Goal: Book appointment/travel/reservation

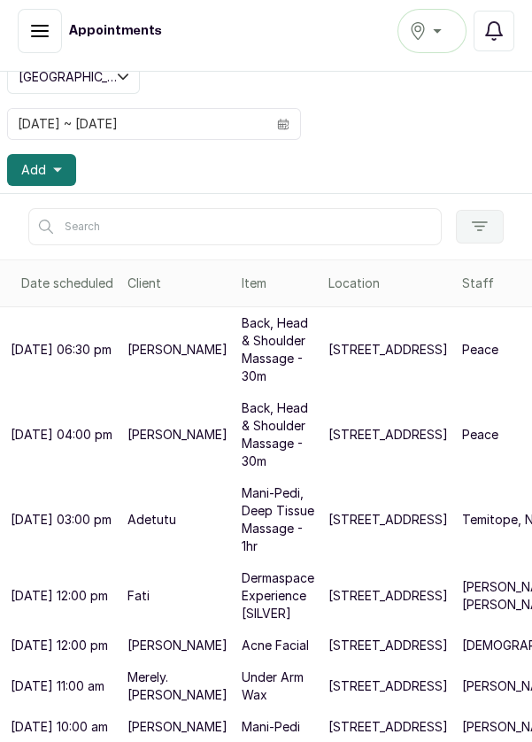
scroll to position [202, 45]
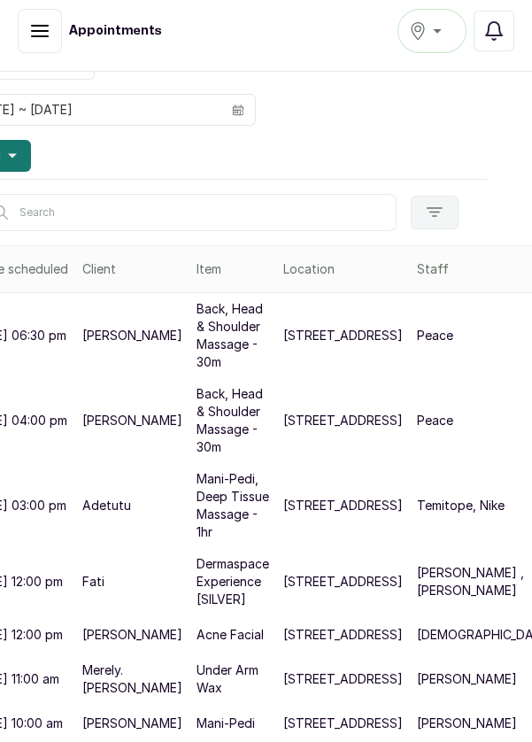
click at [417, 732] on p "[PERSON_NAME]" at bounding box center [467, 723] width 100 height 18
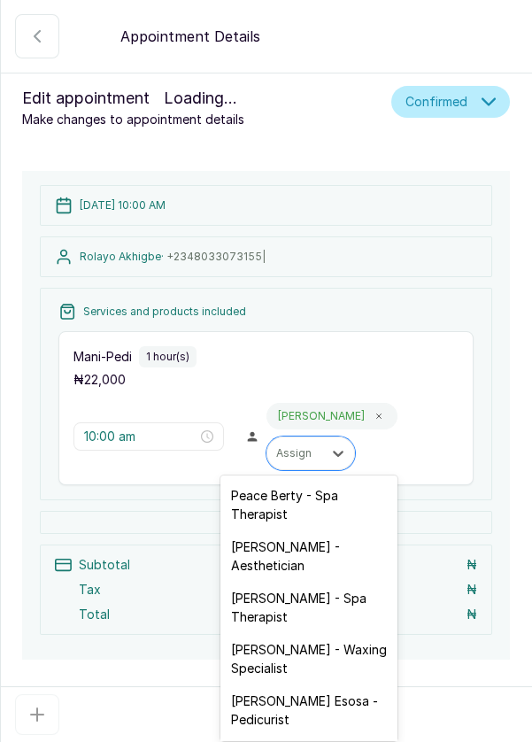
scroll to position [9, 0]
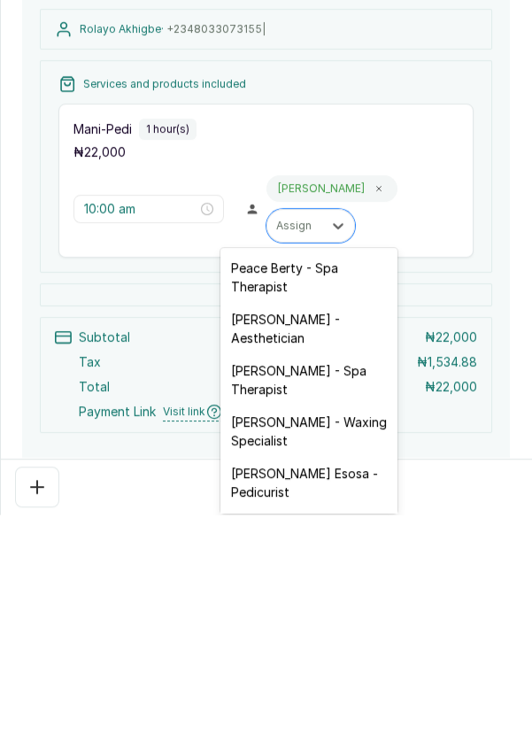
click at [510, 467] on div "2 Oct 2025, 10:00 AM Rolayo Akhigbe · +234 8033073155 | Services and products i…" at bounding box center [266, 428] width 530 height 514
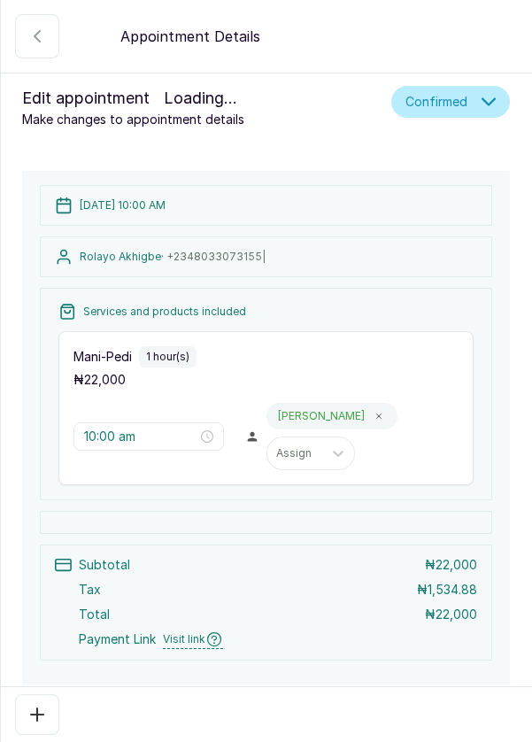
scroll to position [77, 0]
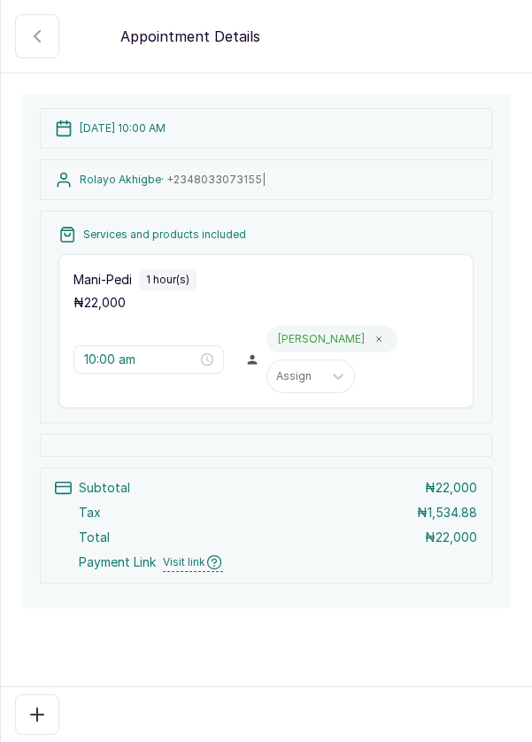
click at [343, 450] on div at bounding box center [266, 445] width 452 height 23
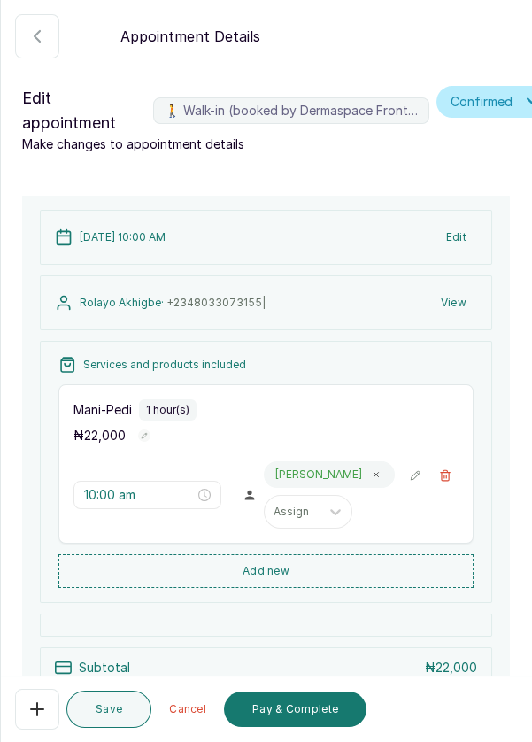
click at [317, 576] on button "Add new" at bounding box center [265, 571] width 415 height 34
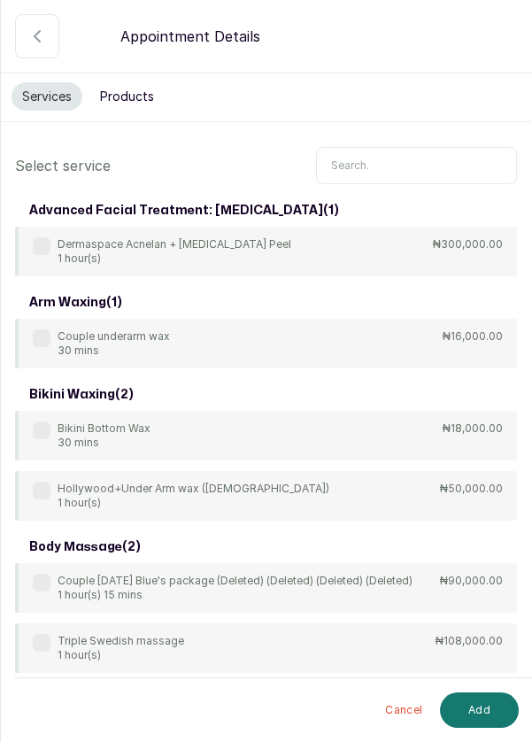
click at [398, 163] on input "text" at bounding box center [416, 165] width 201 height 37
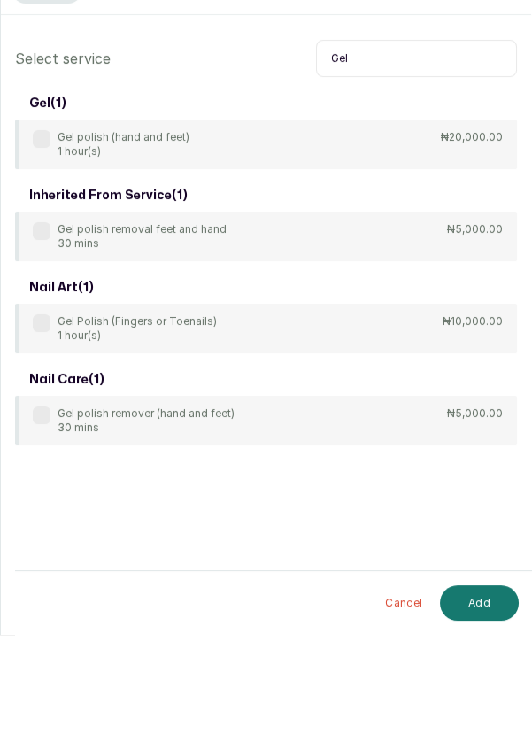
scroll to position [9, 0]
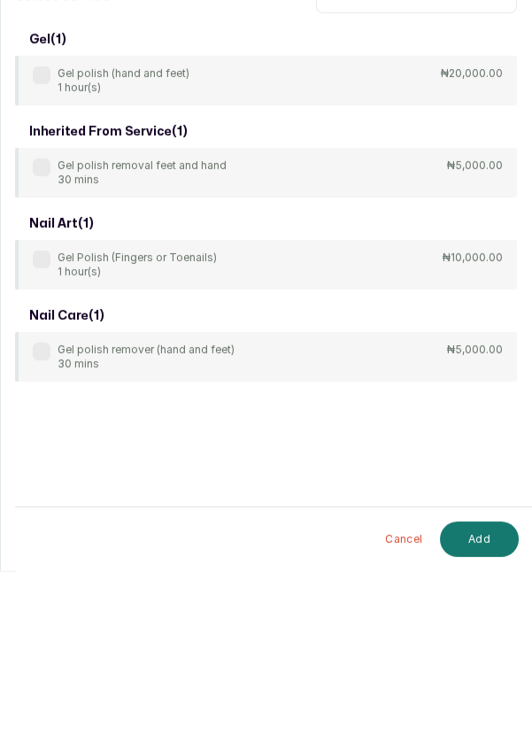
type input "Gel"
click at [296, 444] on div "Gel Polish (Fingers or Toenails) 1 hour(s) ₦10,000.00" at bounding box center [266, 436] width 502 height 50
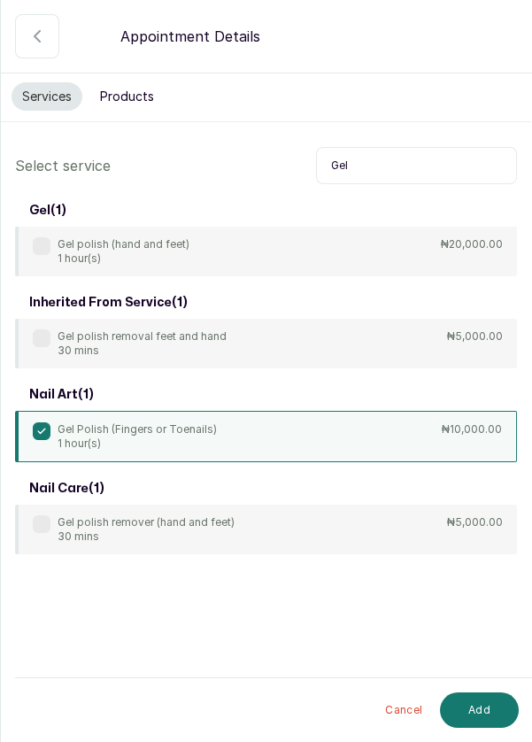
click at [486, 699] on button "Add" at bounding box center [479, 709] width 79 height 35
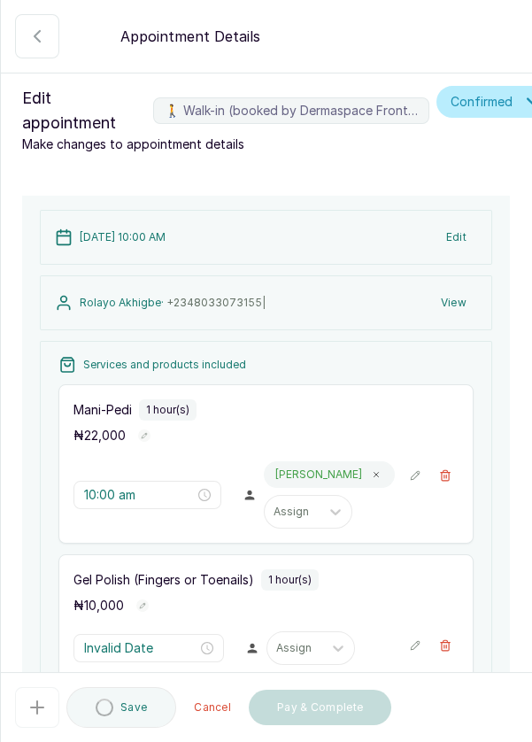
type input "11:00 am"
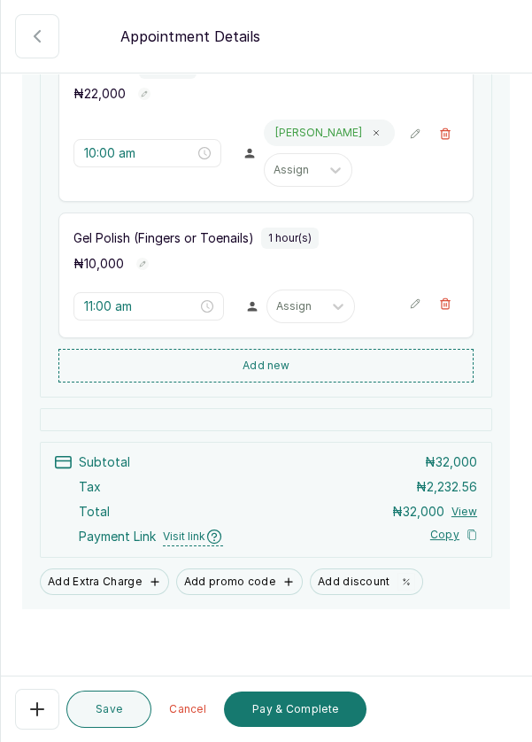
scroll to position [339, 0]
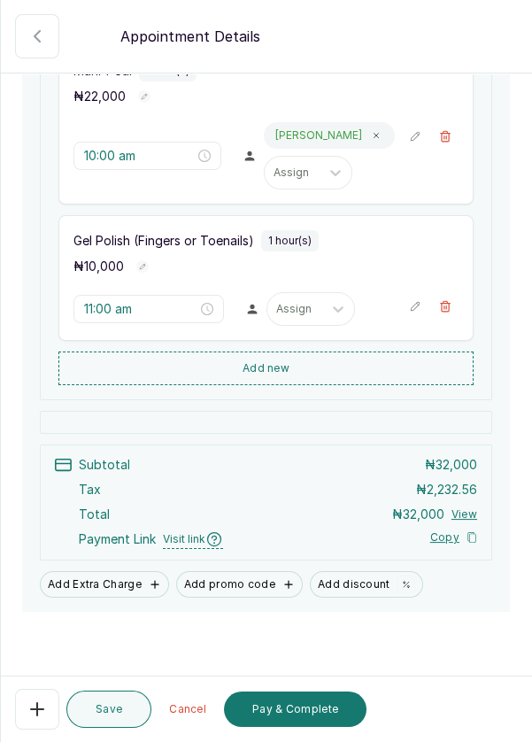
click at [114, 574] on button "Add Extra Charge" at bounding box center [104, 584] width 129 height 27
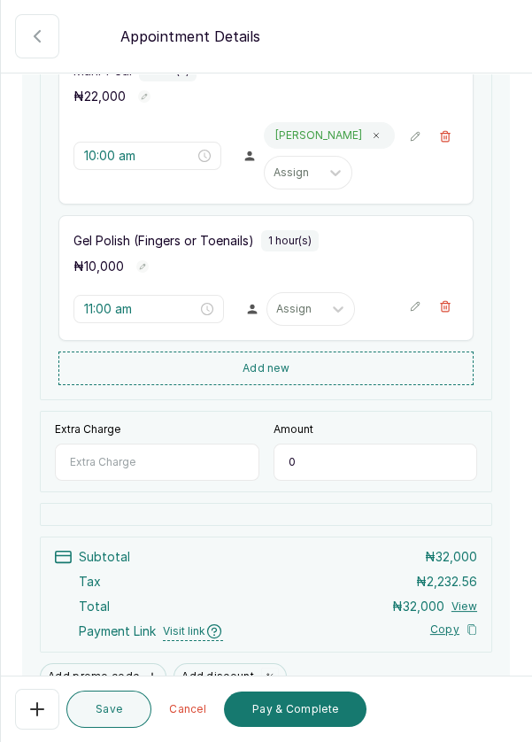
click at [169, 462] on input "Extra Charge" at bounding box center [157, 462] width 204 height 37
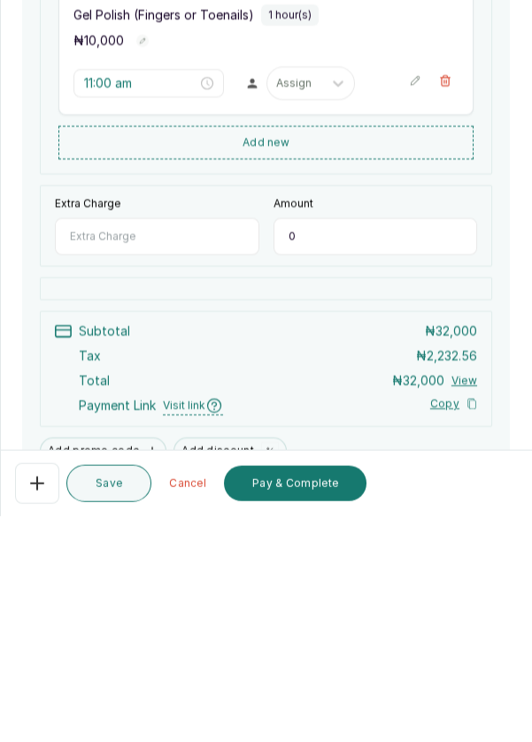
scroll to position [9, 0]
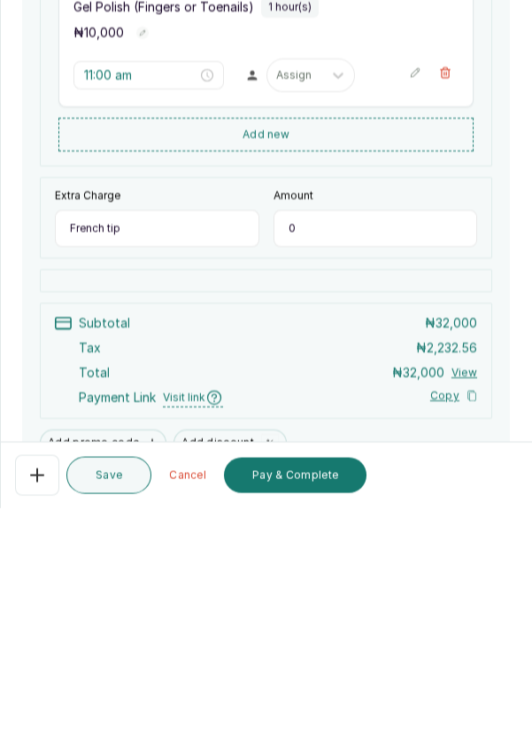
type input "French tip"
click at [398, 462] on input "0" at bounding box center [376, 462] width 204 height 37
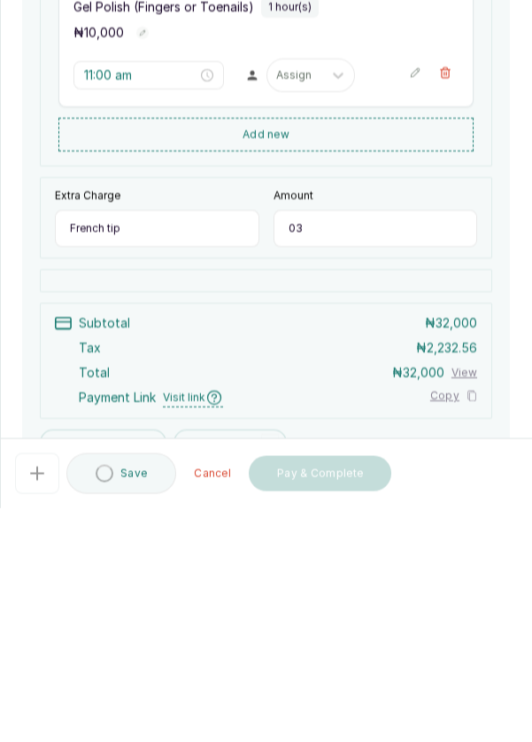
type input "0"
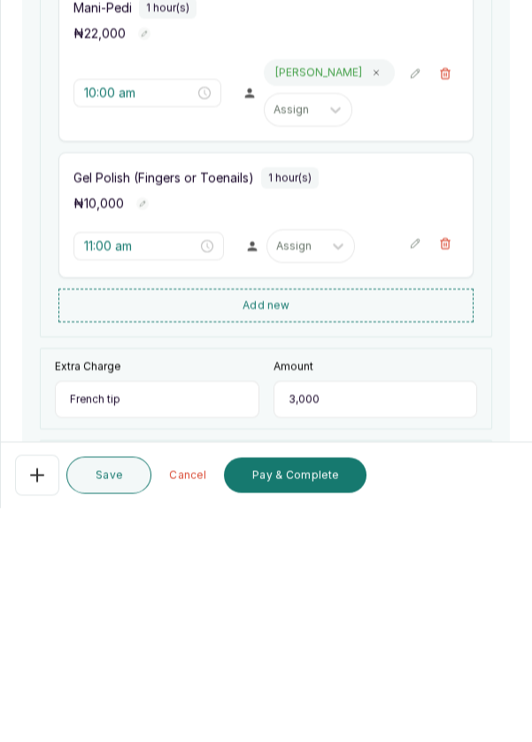
scroll to position [150, 0]
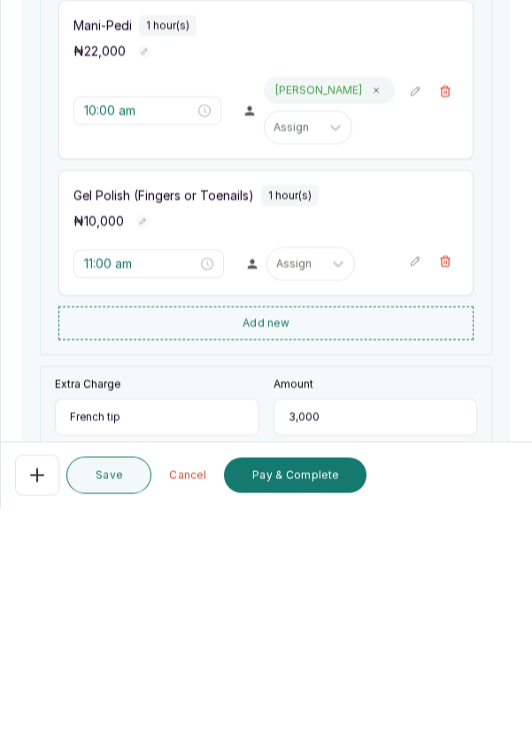
type input "3,000"
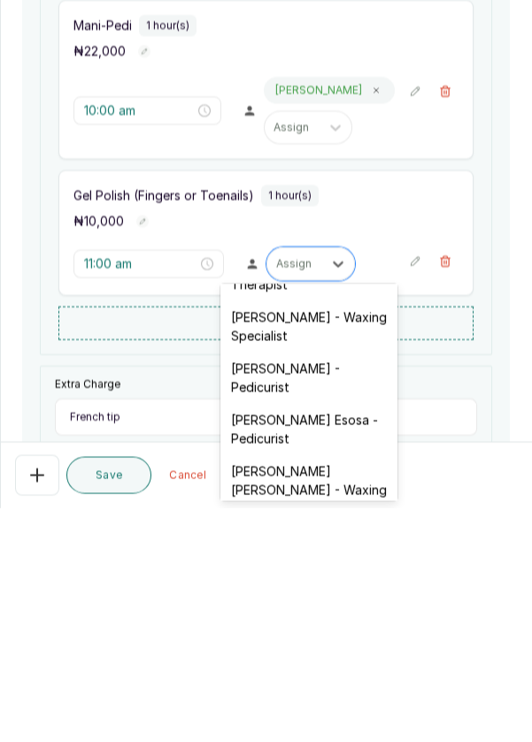
scroll to position [165, 0]
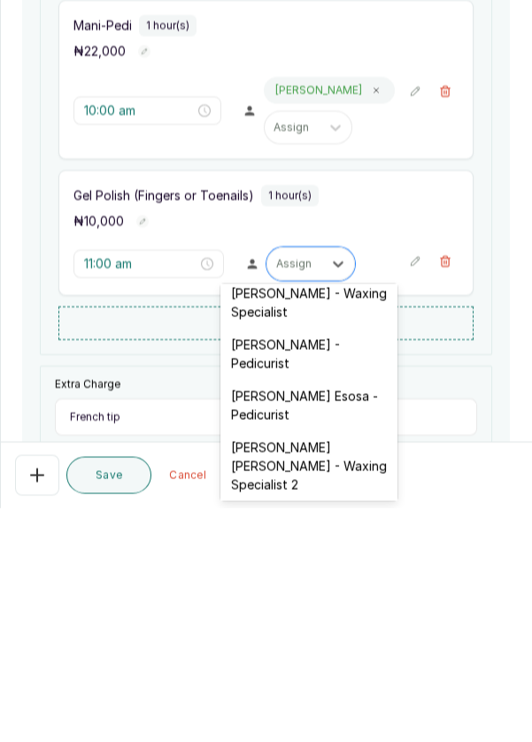
click at [314, 590] on div "JOY Asabia Oluwapelumi - Pedicurist" at bounding box center [308, 587] width 177 height 51
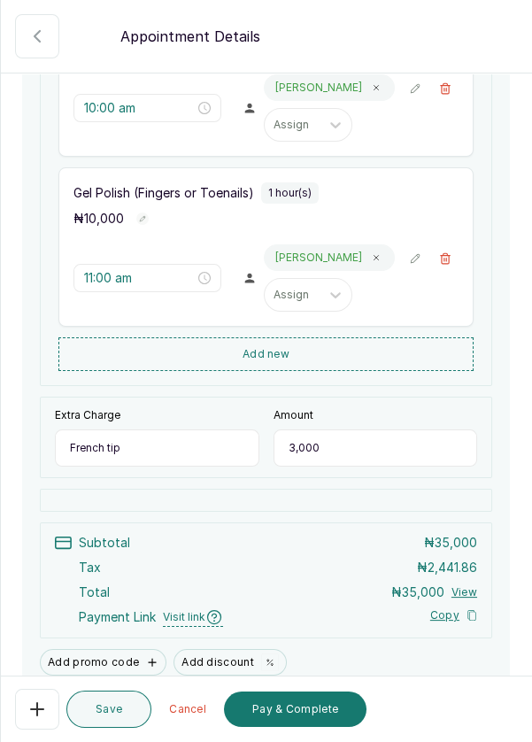
scroll to position [467, 0]
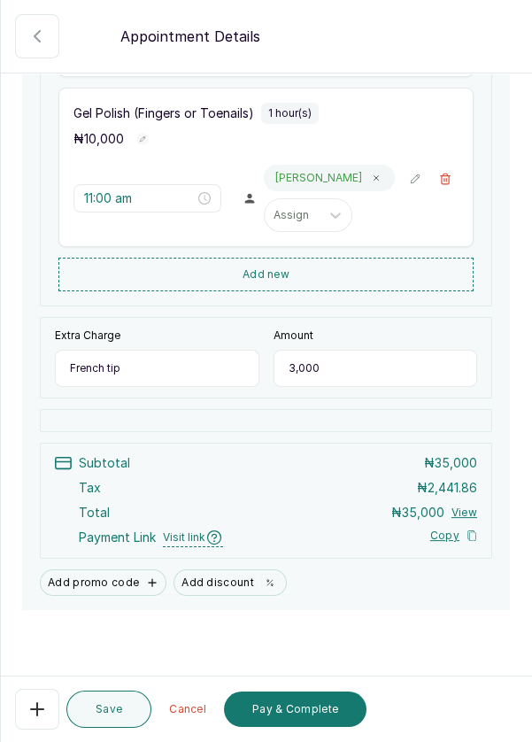
click at [104, 711] on button "Save" at bounding box center [108, 709] width 85 height 37
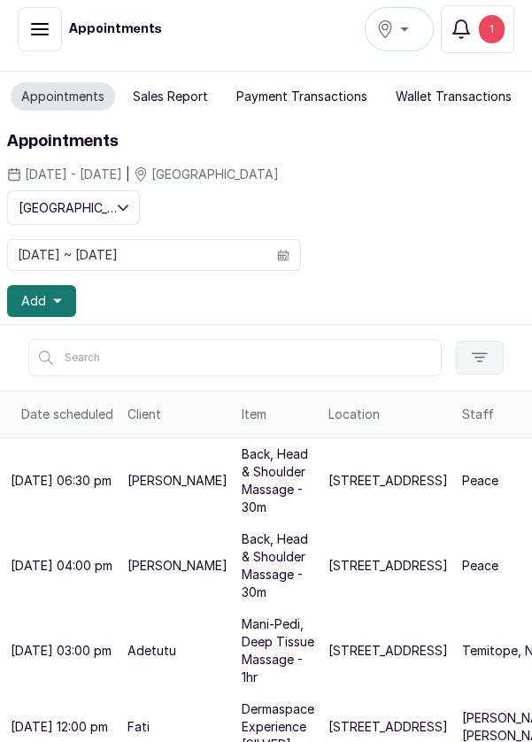
scroll to position [0, 0]
click at [501, 34] on icon "button" at bounding box center [494, 31] width 16 height 18
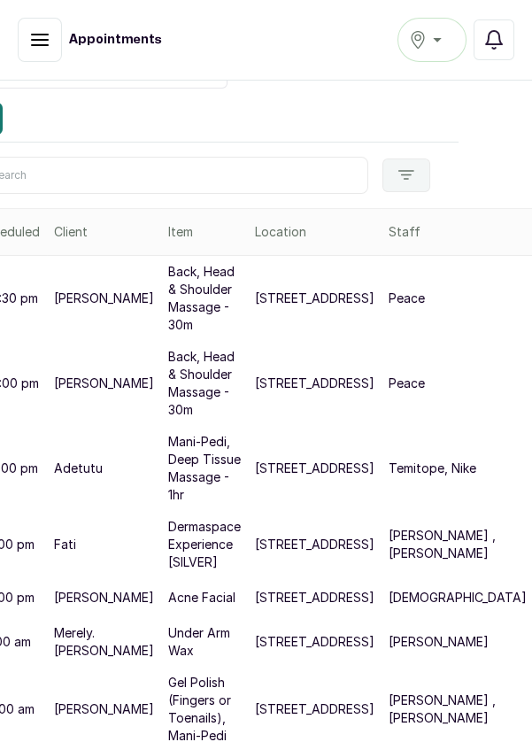
scroll to position [9, 0]
